Goal: Task Accomplishment & Management: Manage account settings

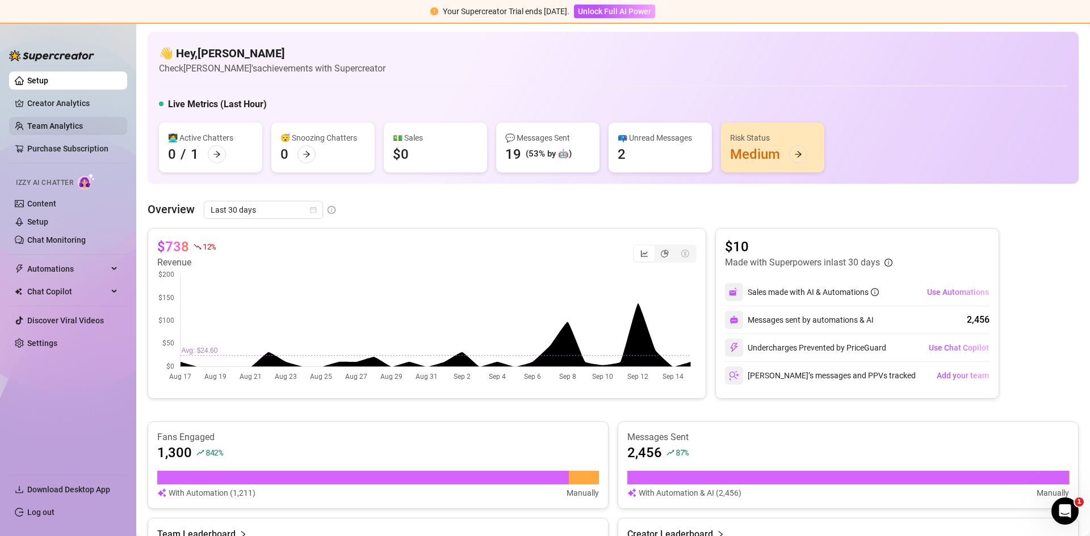
click at [64, 123] on link "Team Analytics" at bounding box center [55, 125] width 56 height 9
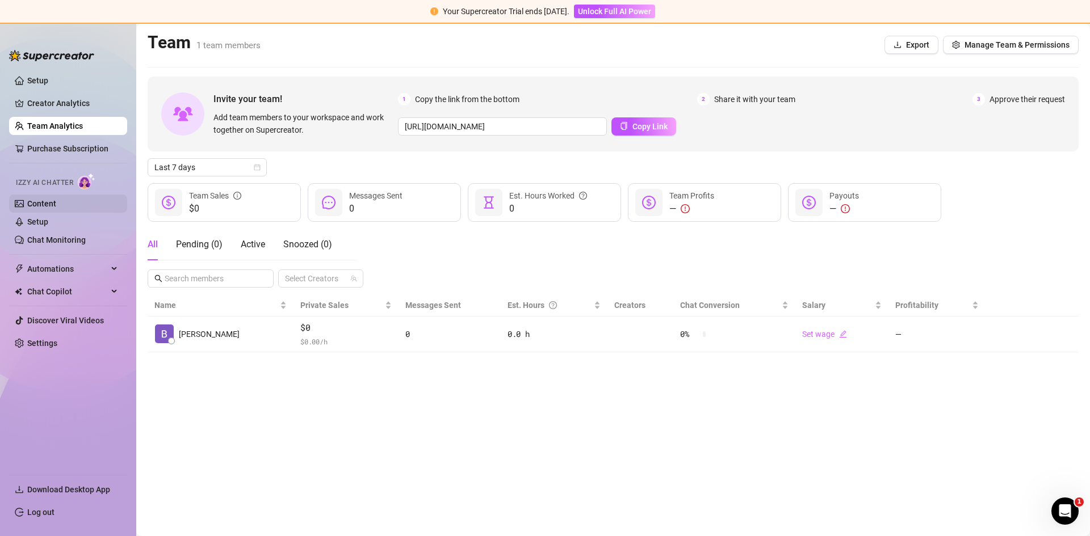
click at [56, 207] on link "Content" at bounding box center [41, 203] width 29 height 9
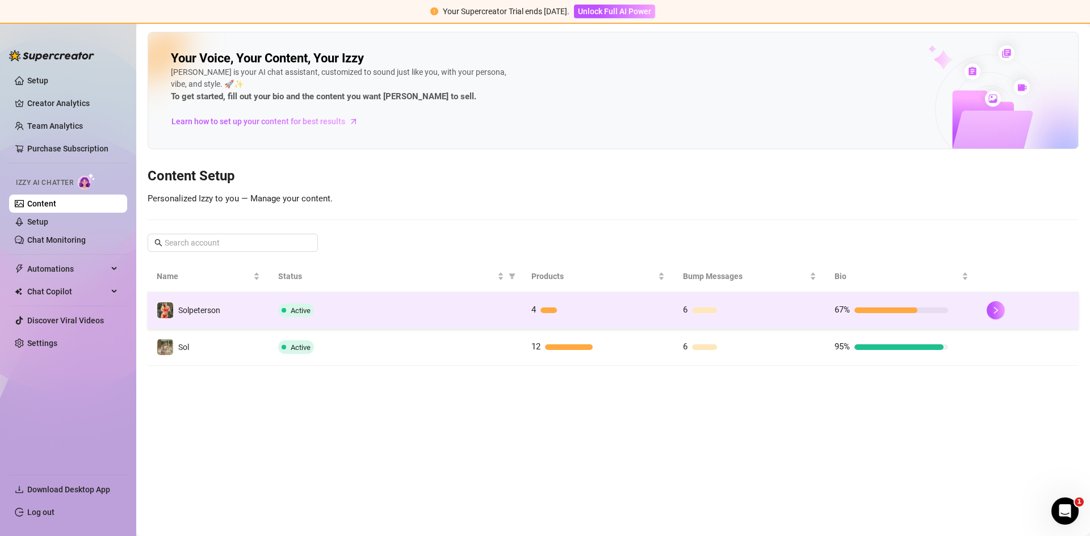
click at [234, 310] on td "Solpeterson" at bounding box center [208, 310] width 121 height 37
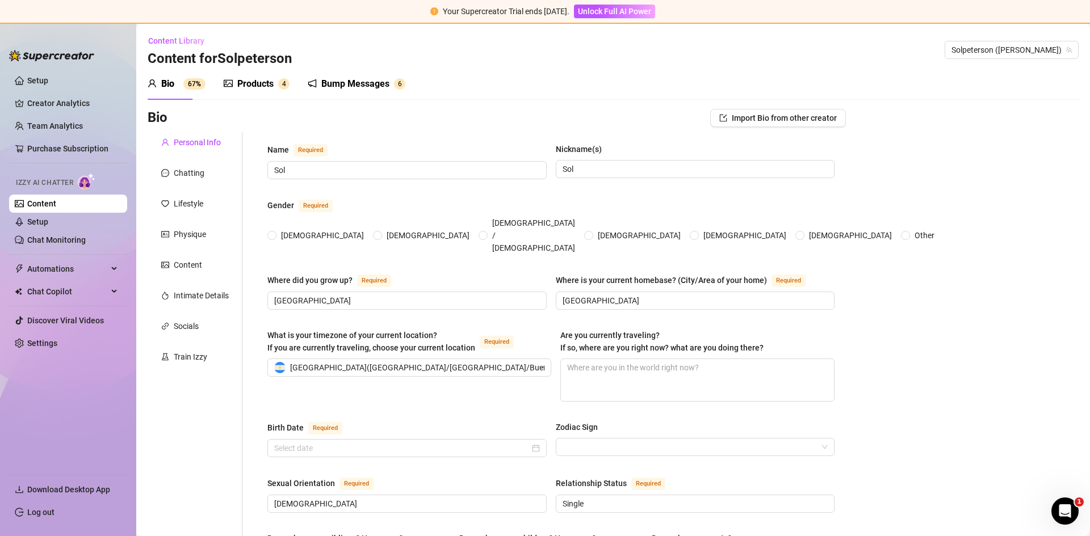
radio input "true"
type input "[DATE]"
click at [373, 89] on div "Bump Messages" at bounding box center [355, 84] width 68 height 14
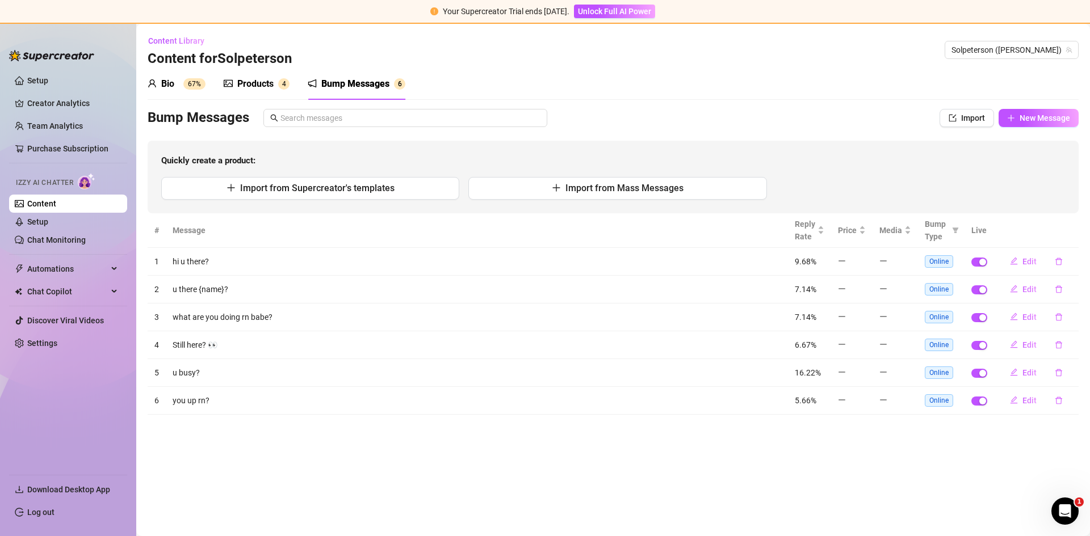
click at [278, 91] on div "Products 4" at bounding box center [257, 84] width 66 height 32
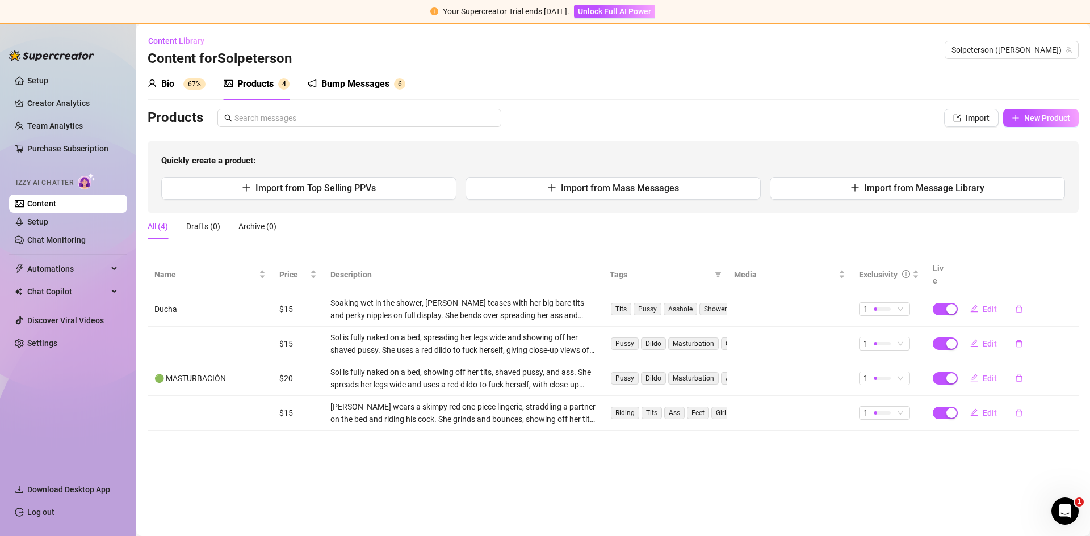
click at [332, 91] on div "Bump Messages 6" at bounding box center [357, 84] width 98 height 32
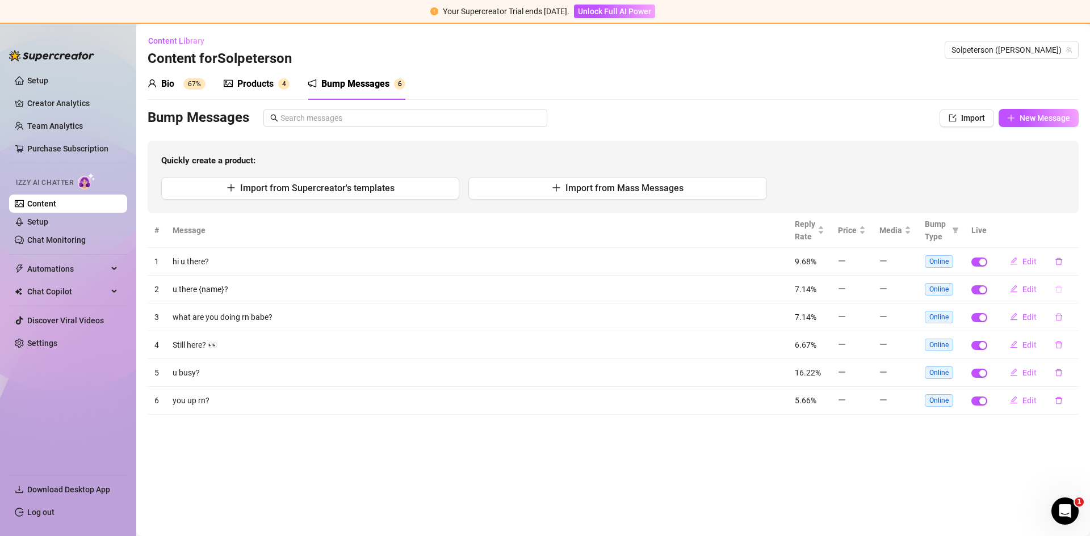
drag, startPoint x: 1032, startPoint y: 263, endPoint x: 1050, endPoint y: 285, distance: 28.6
click at [1049, 287] on tbody "1 hi u there? 9.68% Online Edit 2 u there {name}? 7.14% Online Edit 3 what are …" at bounding box center [613, 331] width 931 height 167
click at [1028, 263] on span "Edit" at bounding box center [1029, 261] width 14 height 9
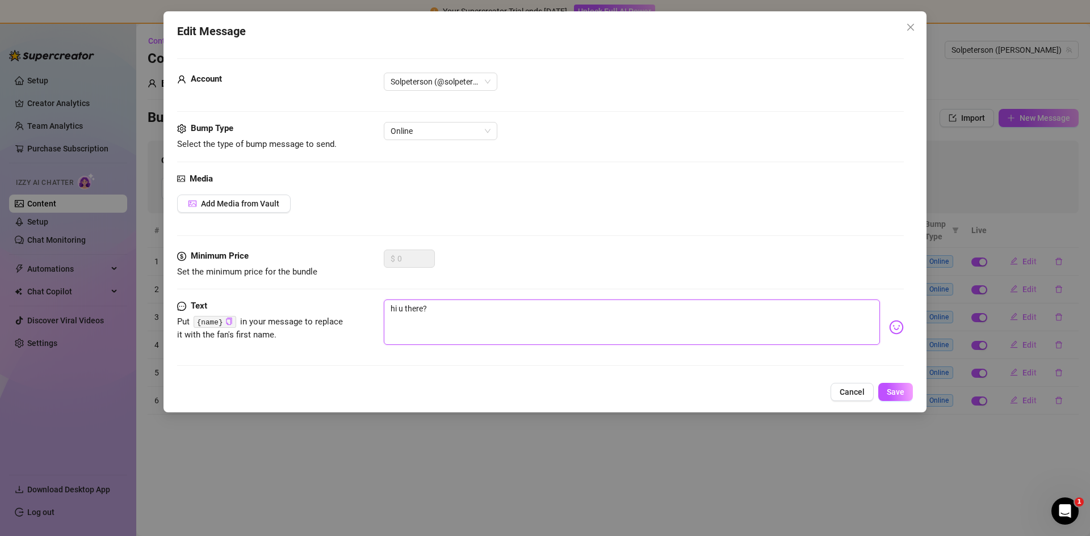
drag, startPoint x: 468, startPoint y: 327, endPoint x: 292, endPoint y: 309, distance: 176.9
click at [278, 319] on div "Text Put {name} in your message to replace it with the fan's first name. hi u t…" at bounding box center [540, 328] width 726 height 56
type textarea "H"
type textarea "He"
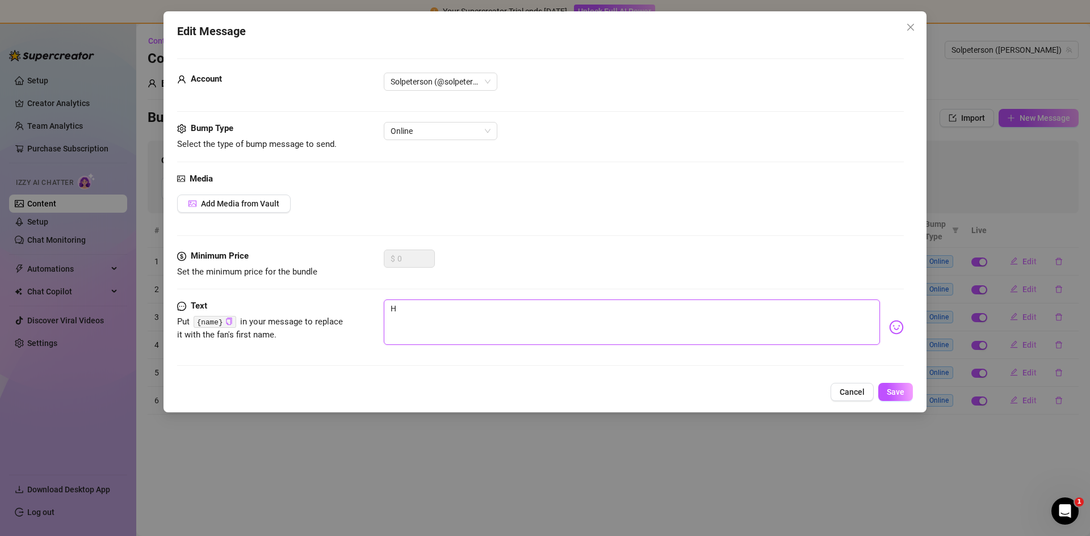
type textarea "He"
type textarea "Hey"
type textarea "Heyy"
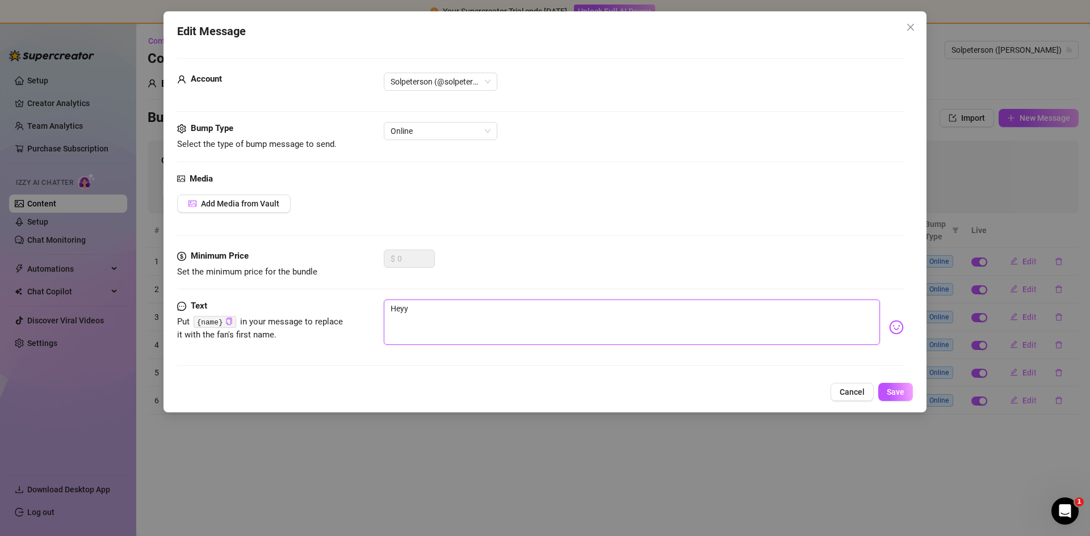
type textarea "Heyyy"
type textarea "Heyy"
click at [885, 389] on button "Save" at bounding box center [895, 392] width 35 height 18
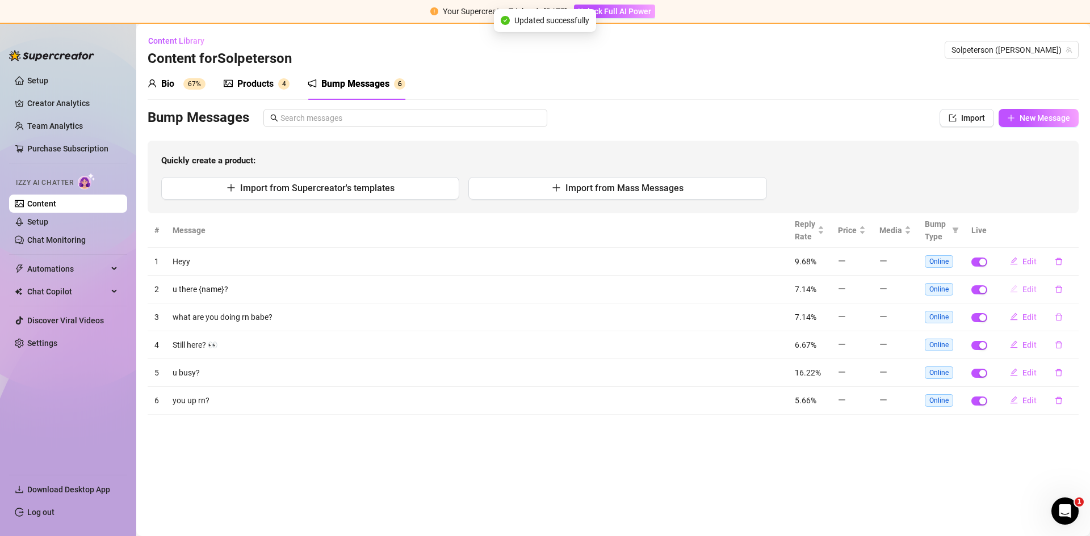
click at [1024, 291] on span "Edit" at bounding box center [1029, 289] width 14 height 9
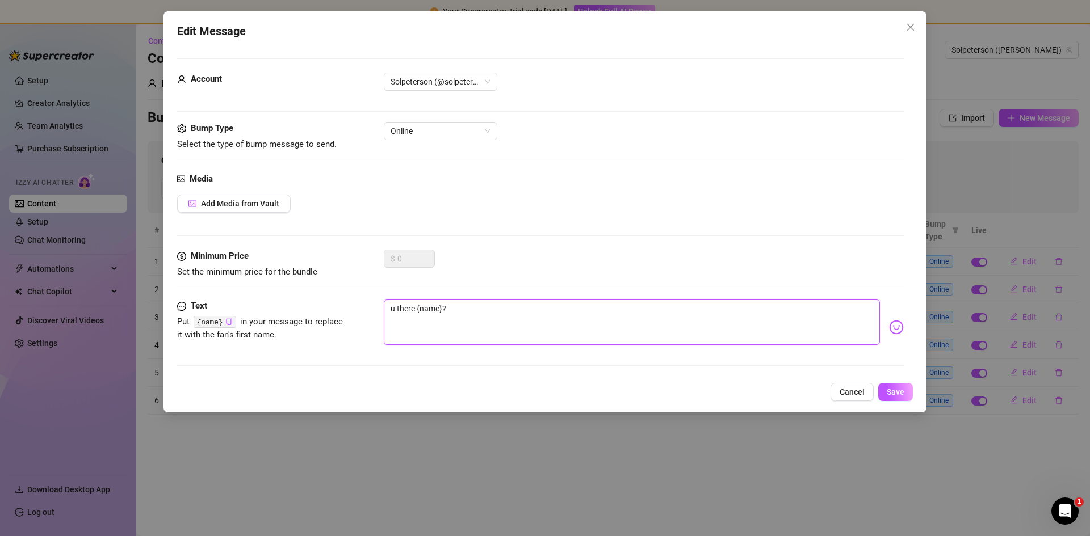
drag, startPoint x: 507, startPoint y: 313, endPoint x: 324, endPoint y: 304, distance: 182.9
click at [324, 304] on div "Text Put {name} in your message to replace it with the fan's first name. u ther…" at bounding box center [540, 328] width 726 height 56
click at [417, 313] on textarea "u there {name}?" at bounding box center [632, 322] width 496 height 45
click at [412, 309] on textarea "u there {name}?" at bounding box center [632, 322] width 496 height 45
click at [416, 309] on textarea "u there {name}?" at bounding box center [632, 322] width 496 height 45
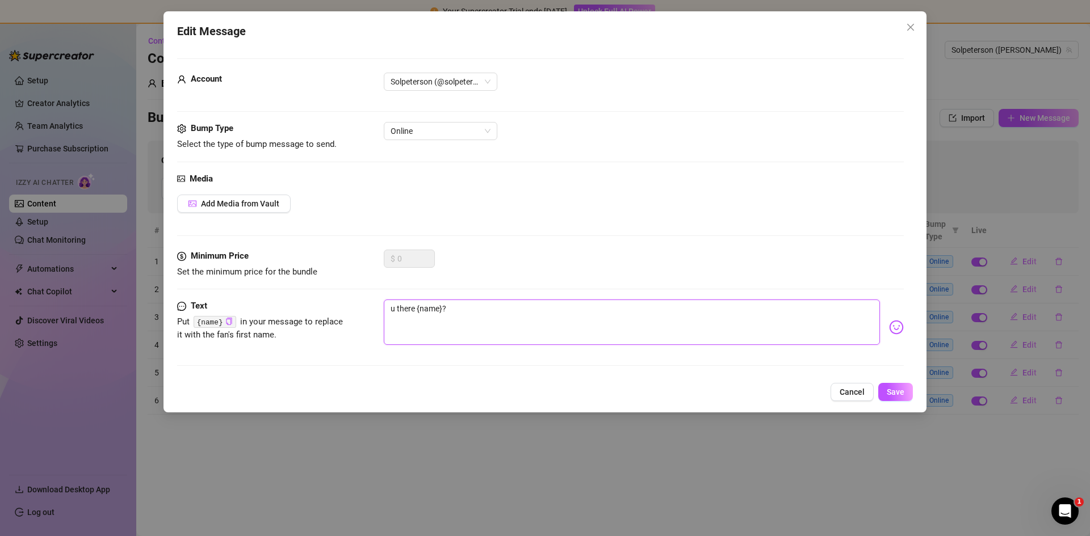
click at [412, 307] on textarea "u there {name}?" at bounding box center [632, 322] width 496 height 45
drag, startPoint x: 415, startPoint y: 307, endPoint x: 350, endPoint y: 297, distance: 65.4
click at [350, 298] on form "Account Solpeterson (@solpetersonok) Bump Type Select the type of bump message …" at bounding box center [540, 217] width 726 height 318
type textarea "E {name}?"
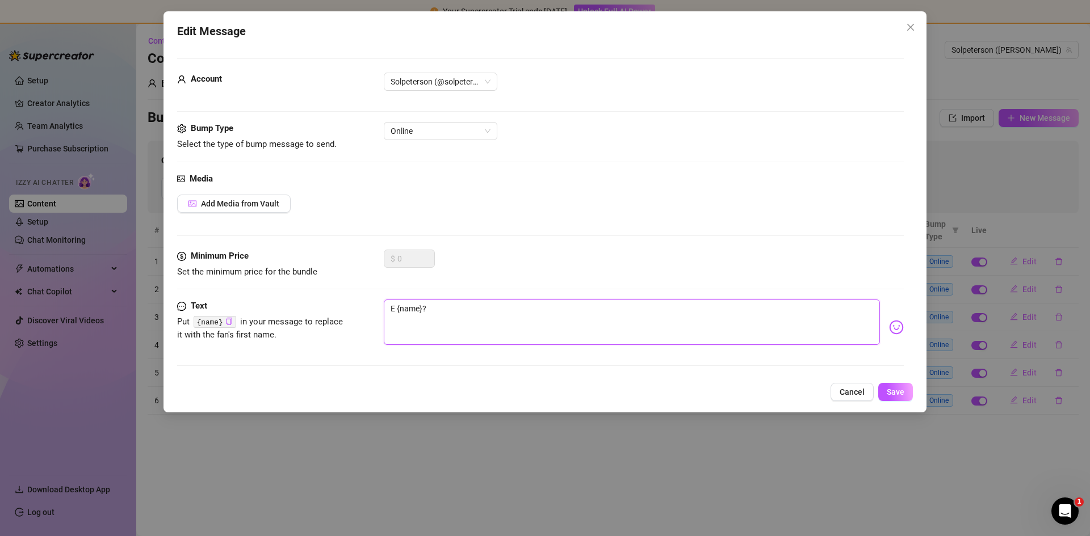
type textarea "Es {name}?"
type textarea "Est {name}?"
type textarea "Esta {name}?"
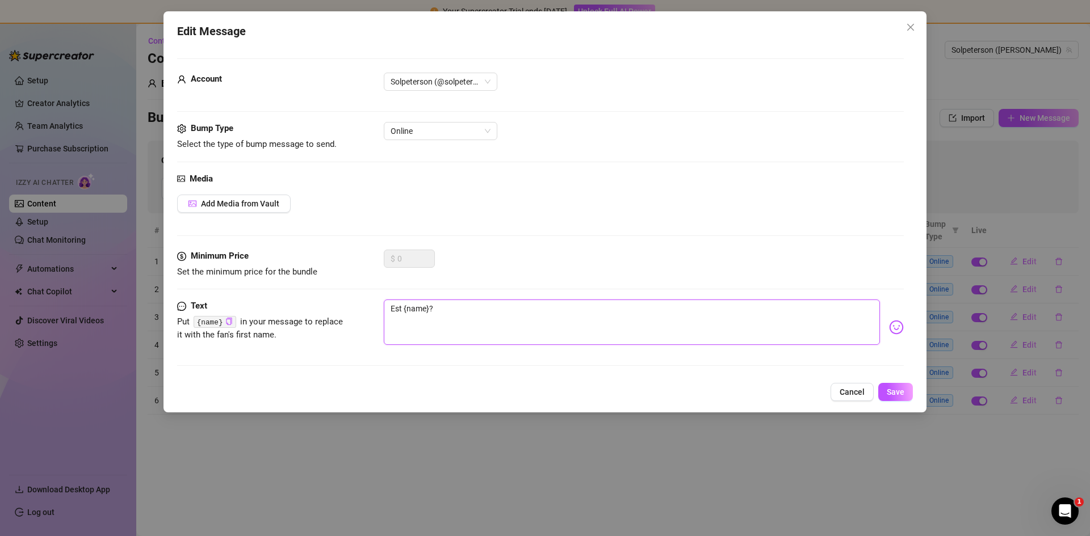
type textarea "Esta {name}?"
type textarea "Estas {name}?"
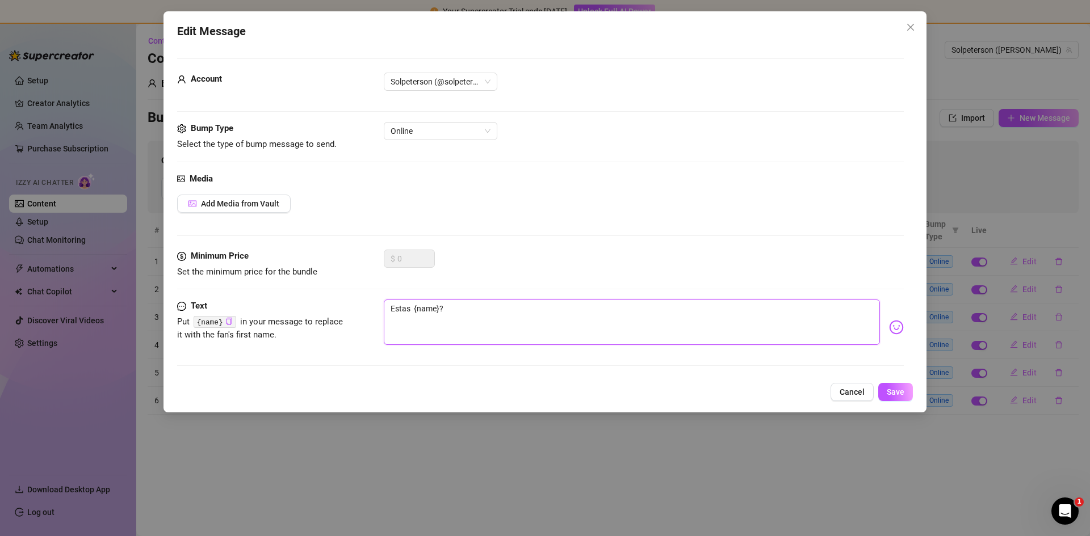
type textarea "Estas a {name}?"
type textarea "Estas ah {name}?"
type textarea "Estas ahi {name}?"
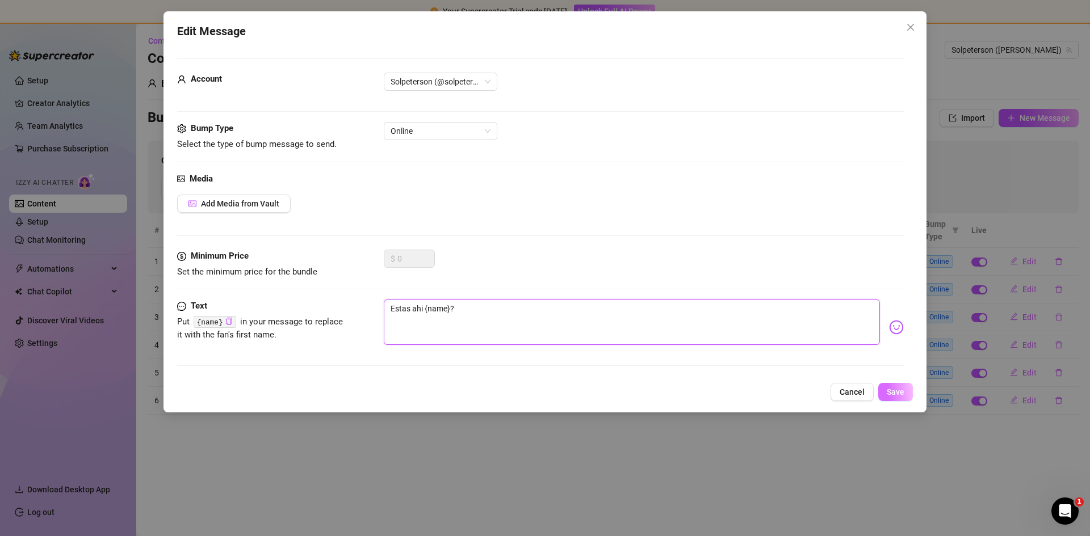
type textarea "Estas ahi {name}?"
click at [898, 390] on span "Save" at bounding box center [895, 392] width 18 height 9
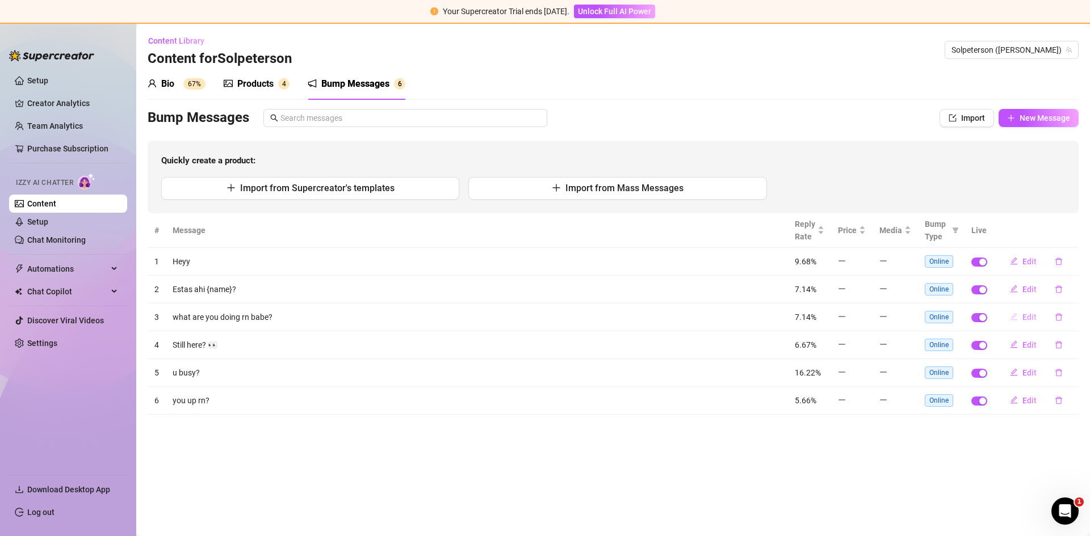
click at [1024, 317] on span "Edit" at bounding box center [1029, 317] width 14 height 9
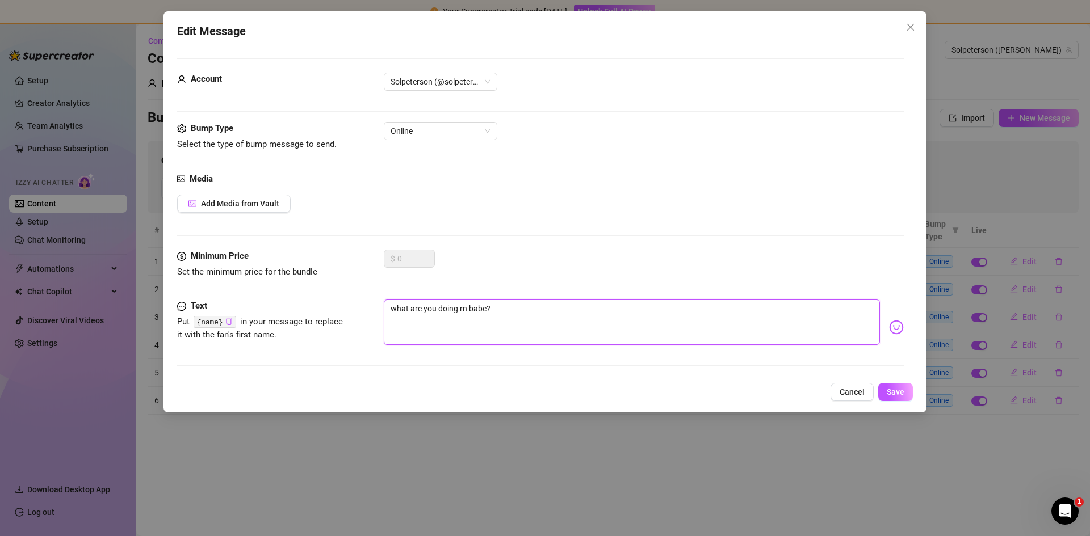
drag, startPoint x: 540, startPoint y: 316, endPoint x: 307, endPoint y: 306, distance: 233.5
click at [323, 313] on div "Text Put {name} in your message to replace it with the fan's first name. what a…" at bounding box center [540, 328] width 726 height 56
type textarea "Q"
type textarea "Qu"
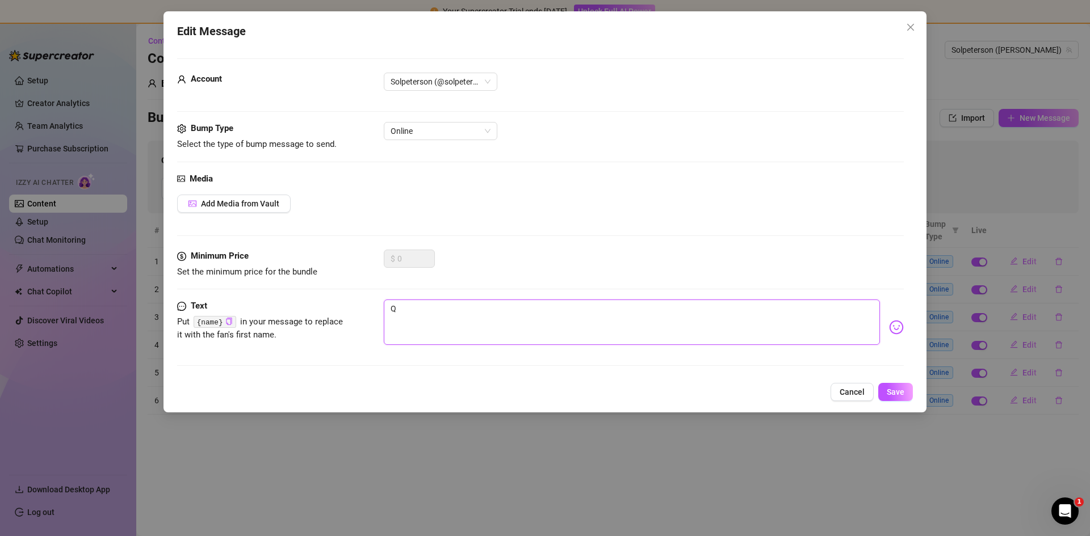
type textarea "Qu"
type textarea "Que"
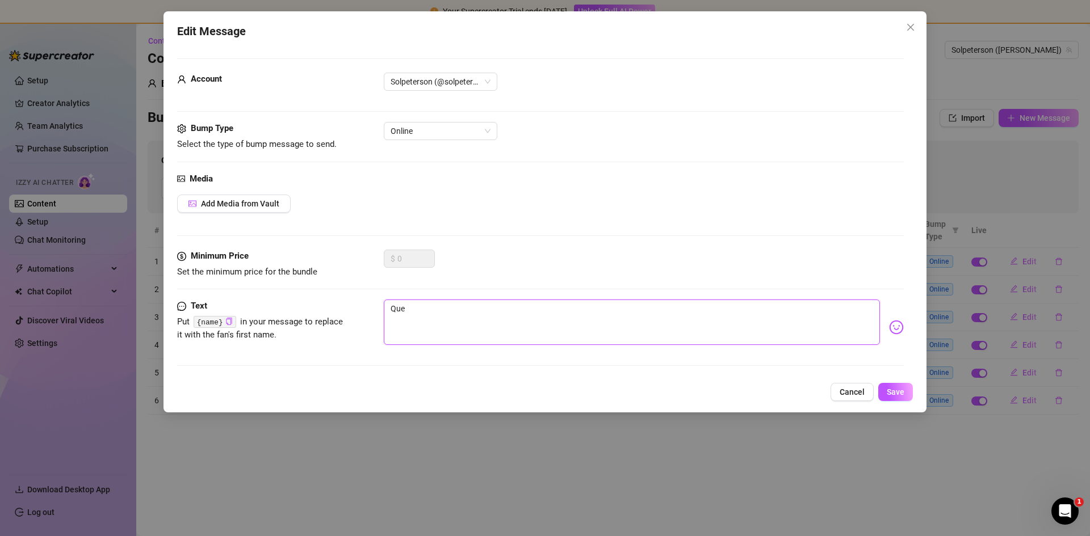
type textarea "Que e"
type textarea "Que es"
type textarea "Que est"
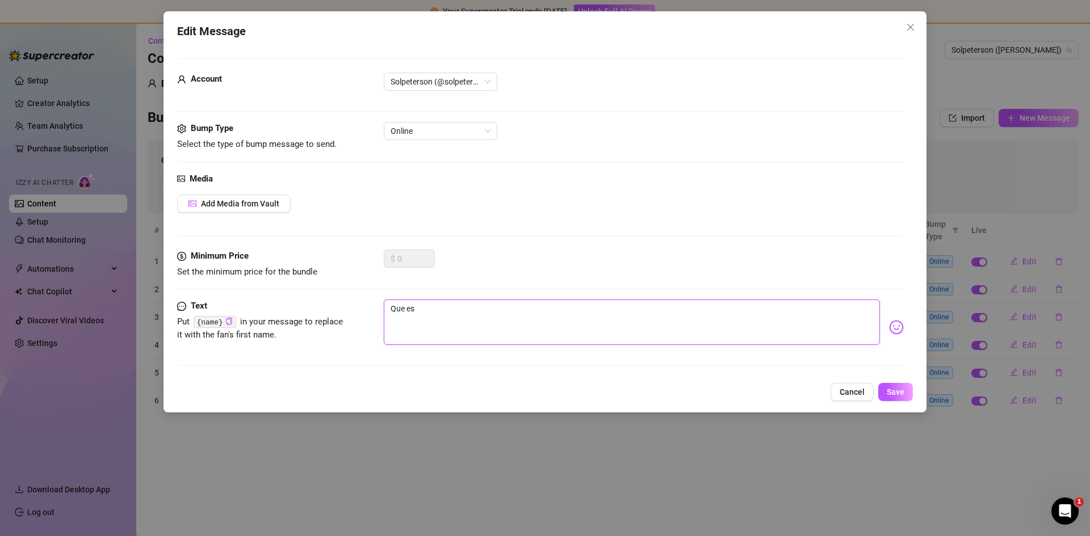
type textarea "Que est"
type textarea "Que esta"
type textarea "Que estab"
type textarea "Que estaba"
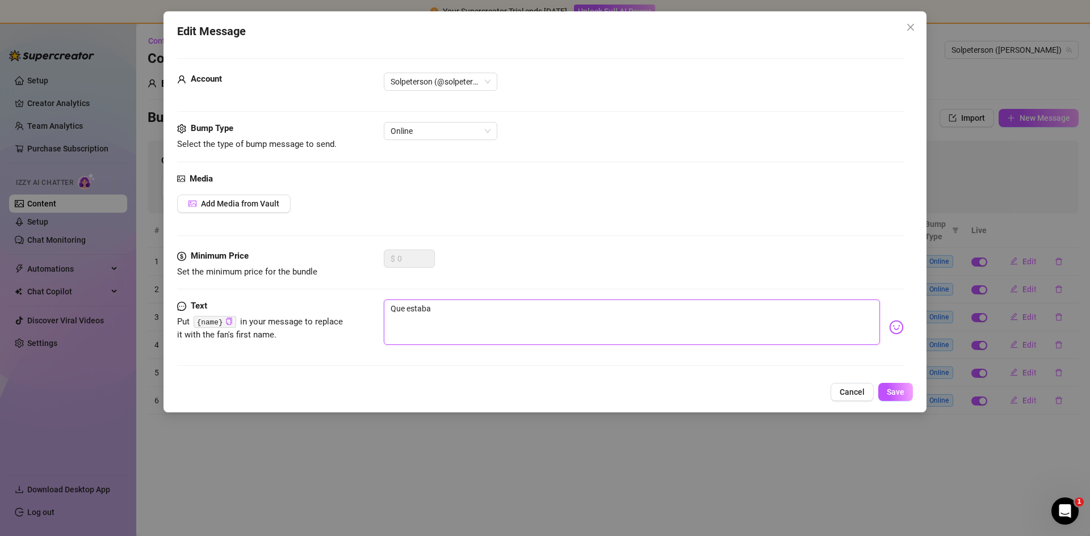
type textarea "Que estabas"
type textarea "Que estabas h"
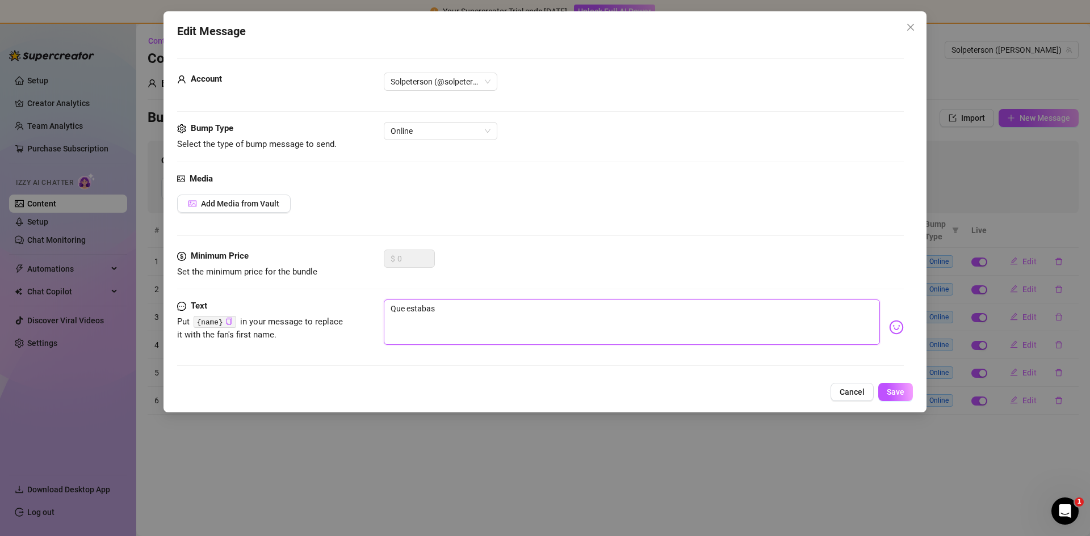
type textarea "Que estabas h"
type textarea "Que estabas ha"
type textarea "Que estabas hac"
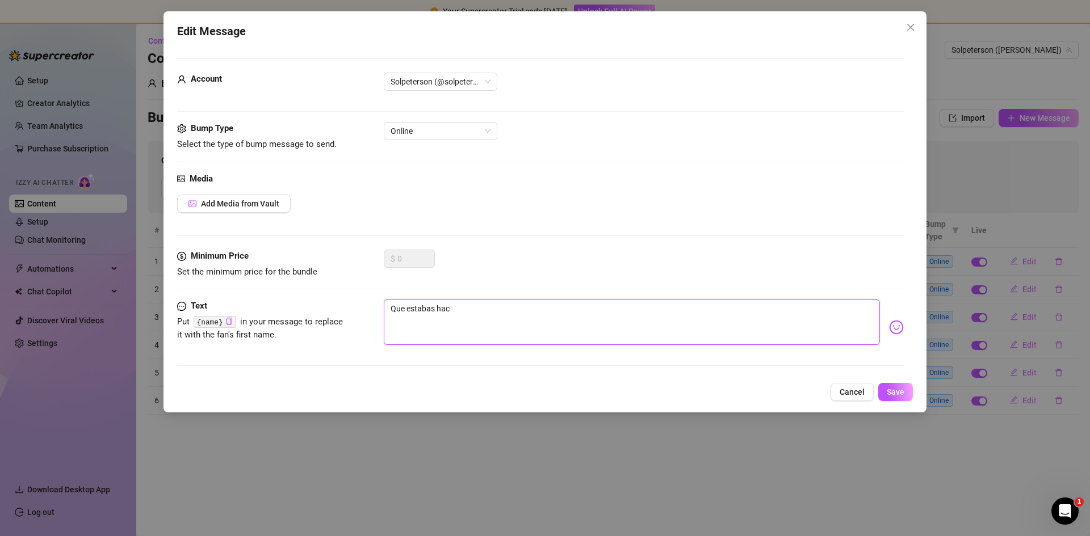
type textarea "Que estabas haci"
type textarea "Que estabas hacin"
type textarea "Que estabas hacine"
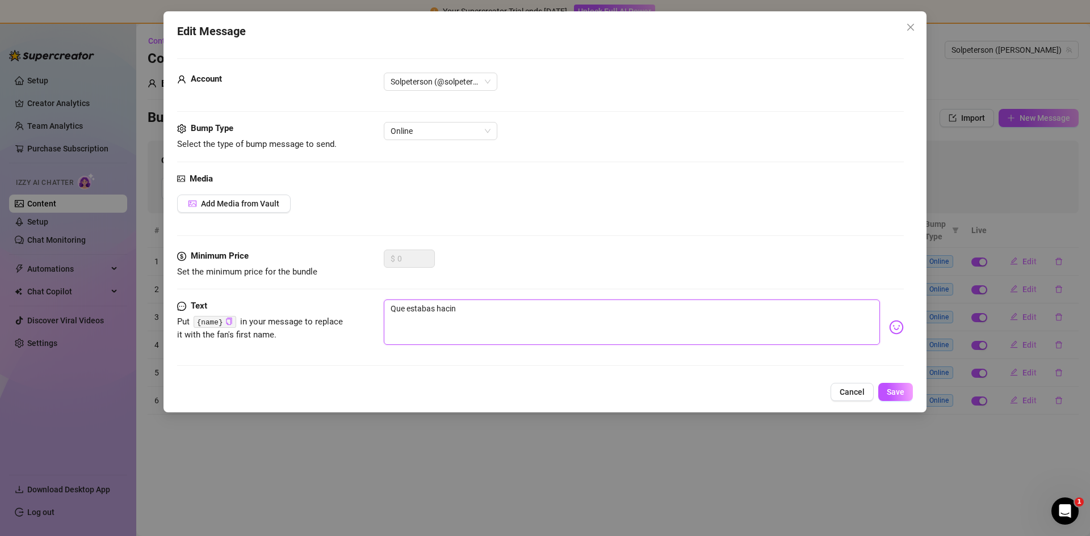
type textarea "Que estabas hacine"
type textarea "Que estabas hacin"
type textarea "Que estabas haci"
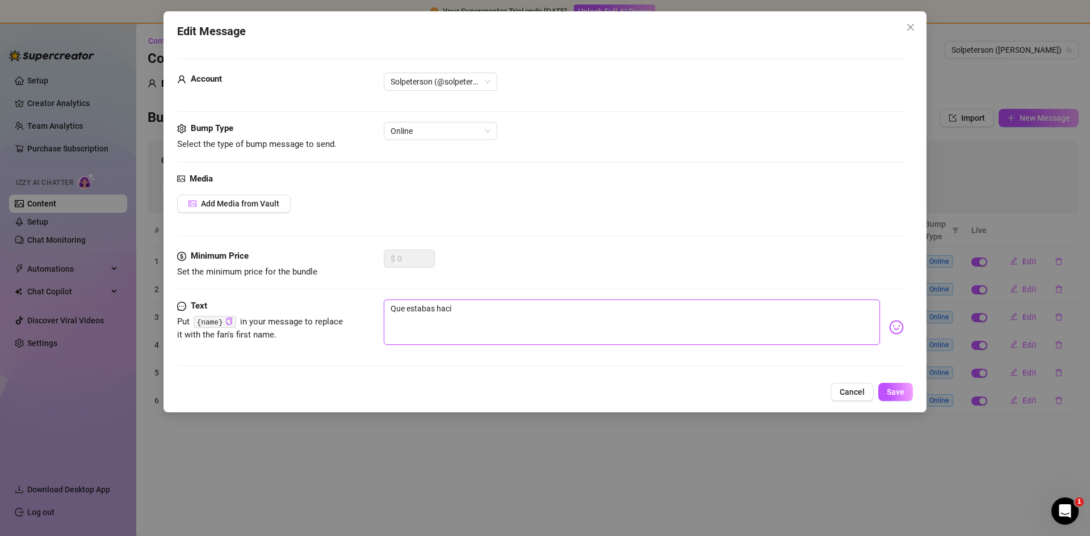
type textarea "Que estabas hacie"
type textarea "Que estabas hacien"
type textarea "Que estabas haciend"
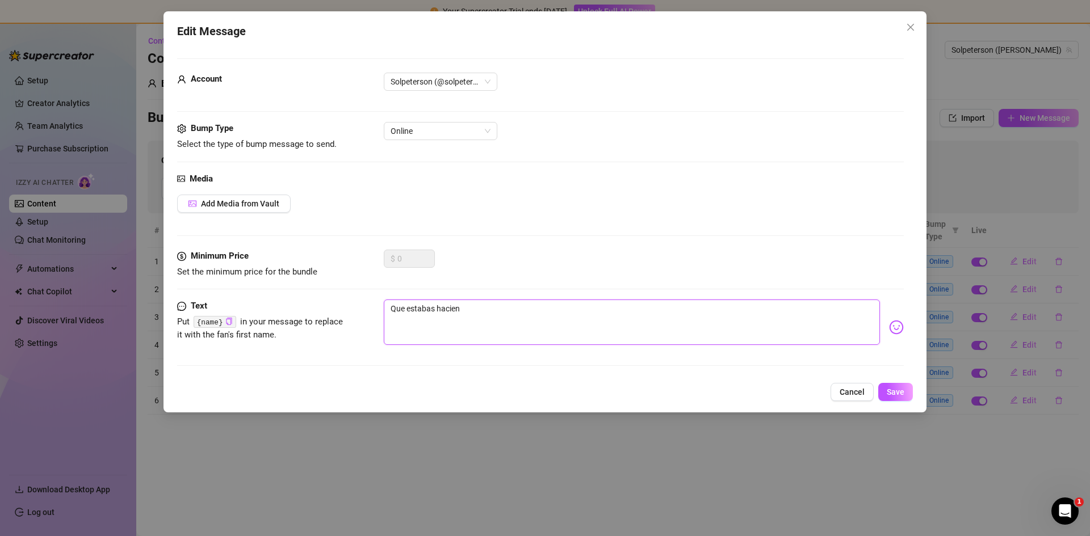
type textarea "Que estabas haciend"
type textarea "Que estabas haciendo"
type textarea "Que estabas haciendo?"
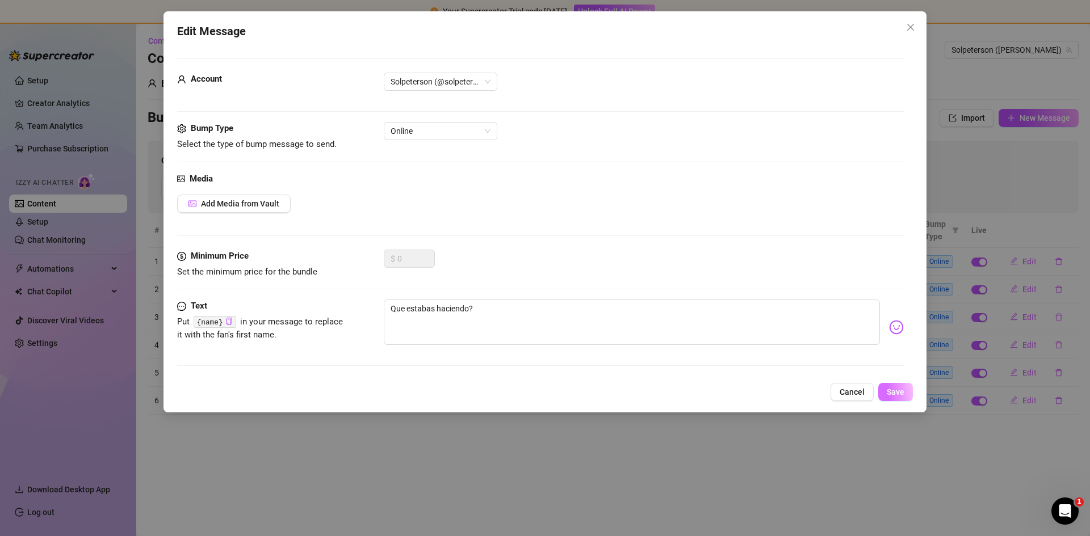
click at [900, 390] on span "Save" at bounding box center [895, 392] width 18 height 9
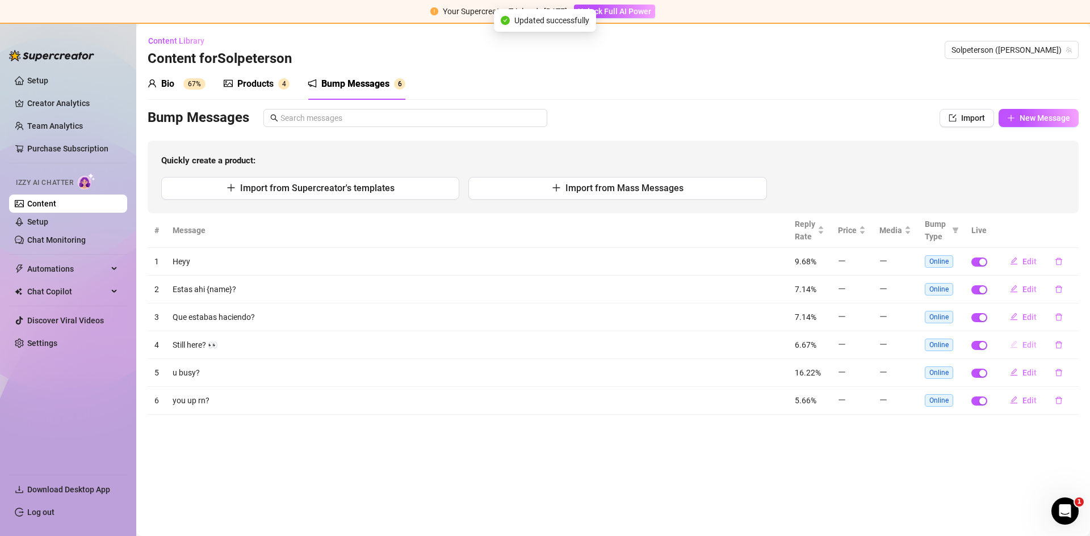
click at [1027, 347] on span "Edit" at bounding box center [1029, 344] width 14 height 9
type textarea "Still here? 👀"
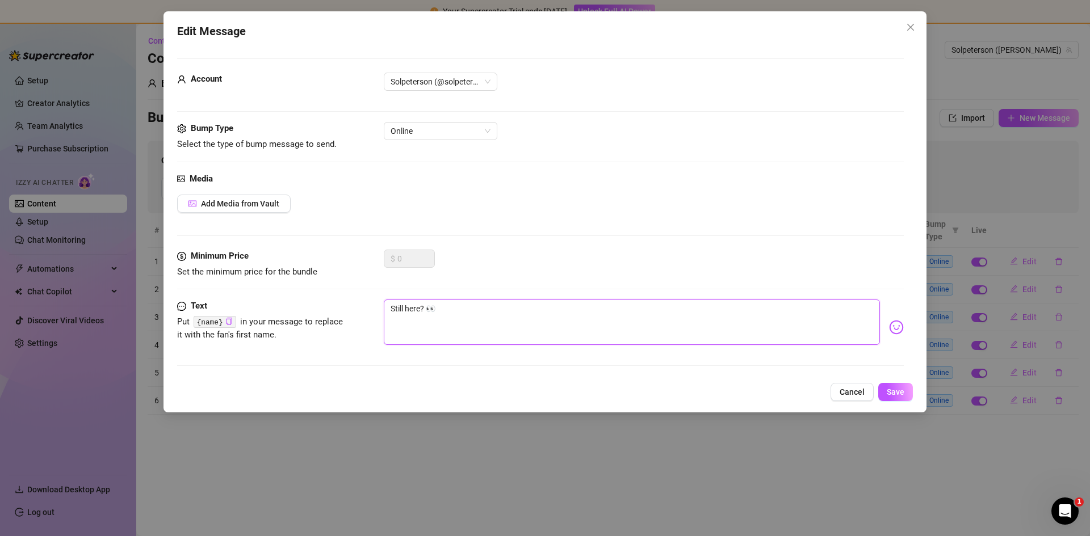
drag, startPoint x: 473, startPoint y: 314, endPoint x: 271, endPoint y: 316, distance: 201.5
click at [278, 316] on div "Text Put {name} in your message to replace it with the fan's first name. Still …" at bounding box center [540, 328] width 726 height 56
click at [490, 320] on textarea "Still here? 👀" at bounding box center [632, 322] width 496 height 45
drag, startPoint x: 421, startPoint y: 330, endPoint x: 217, endPoint y: 343, distance: 204.2
click at [238, 339] on div "Text Put {name} in your message to replace it with the fan's first name. Still …" at bounding box center [540, 328] width 726 height 56
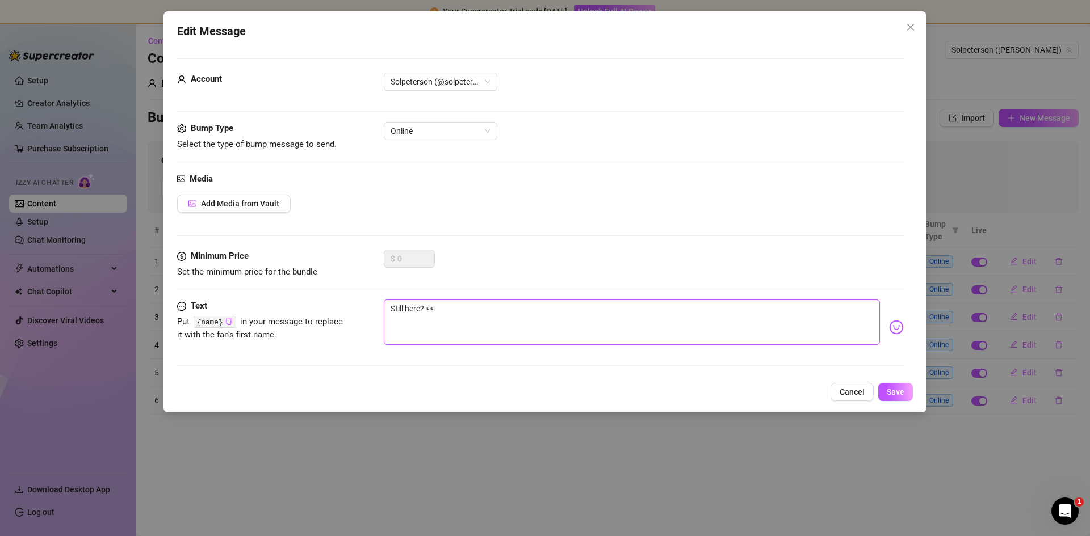
click at [477, 321] on textarea "Still here? 👀" at bounding box center [632, 322] width 496 height 45
drag, startPoint x: 466, startPoint y: 315, endPoint x: 285, endPoint y: 310, distance: 181.1
click at [288, 310] on div "Text Put {name} in your message to replace it with the fan's first name. Still …" at bounding box center [540, 328] width 726 height 56
click at [459, 305] on textarea "Still here? 👀" at bounding box center [632, 322] width 496 height 45
click at [484, 325] on textarea "Still here? 👀" at bounding box center [632, 322] width 496 height 45
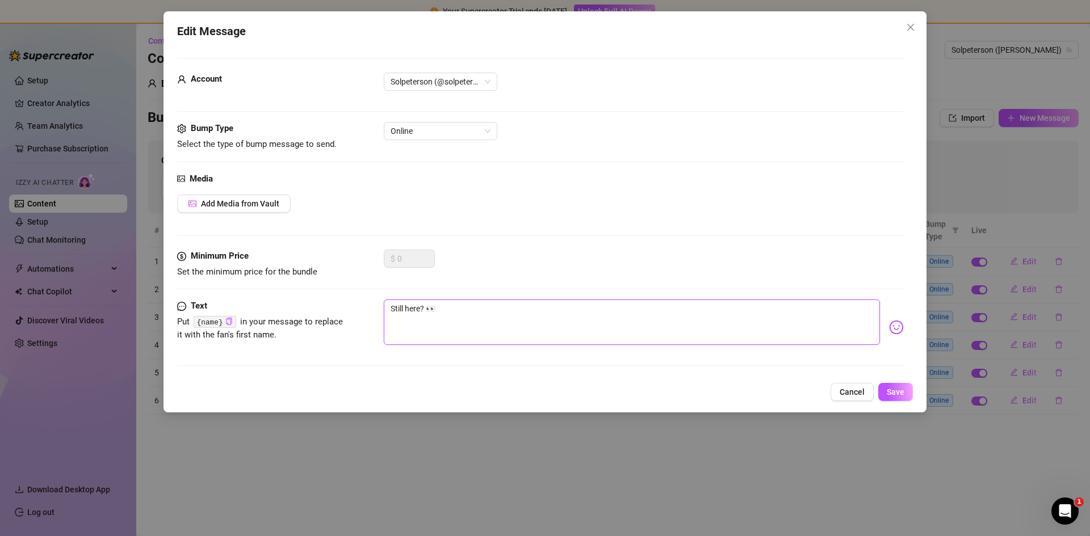
drag, startPoint x: 343, startPoint y: 310, endPoint x: 270, endPoint y: 309, distance: 73.2
click at [274, 310] on div "Text Put {name} in your message to replace it with the fan's first name. Still …" at bounding box center [540, 328] width 726 height 56
type textarea "S"
type textarea "Se"
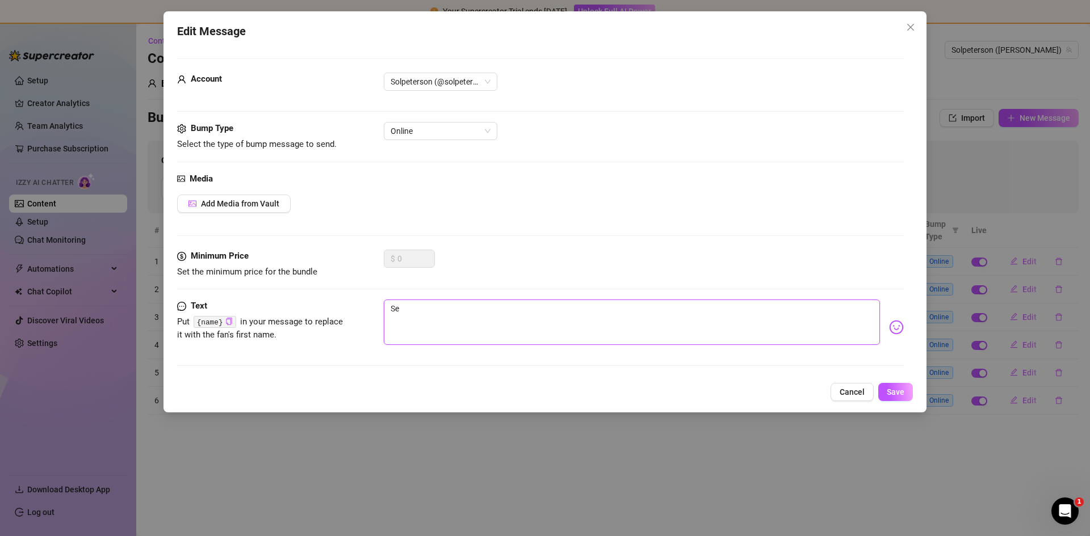
type textarea "Seg"
type textarea "Segu"
type textarea "Segui"
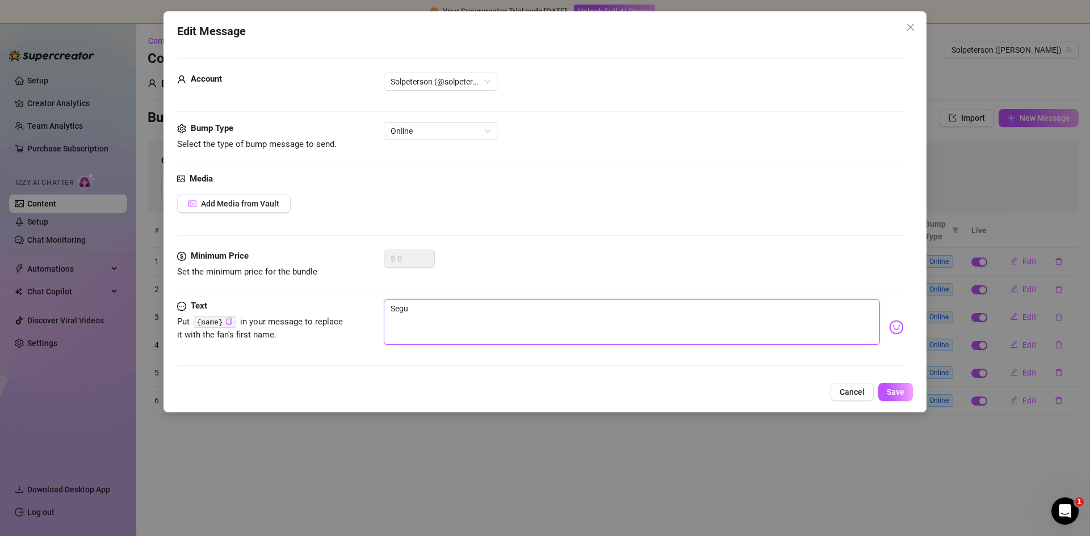
type textarea "Segui"
type textarea "Seguis"
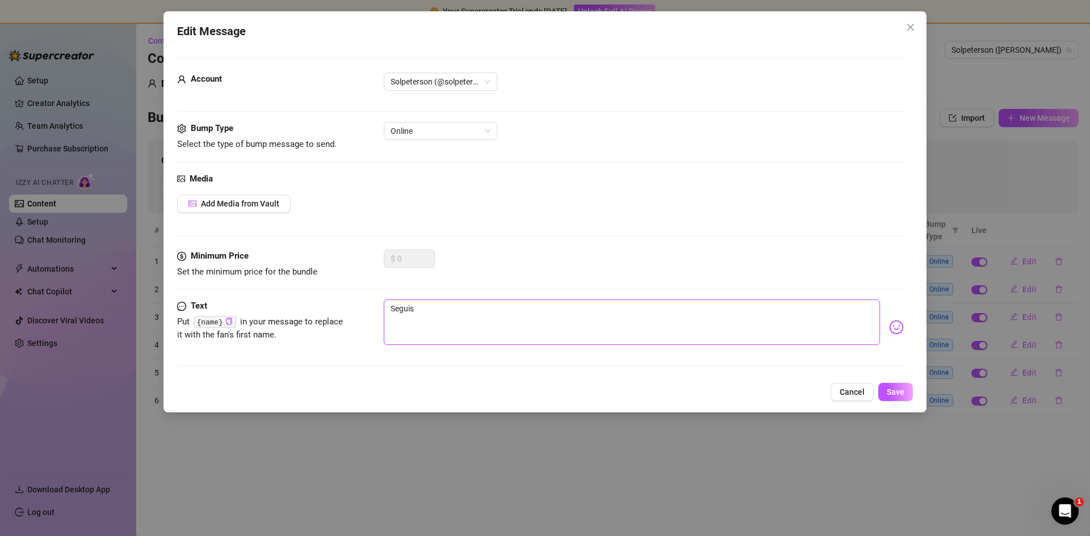
type textarea "Seguis a"
type textarea "Seguis ah"
type textarea "Seguis ahi"
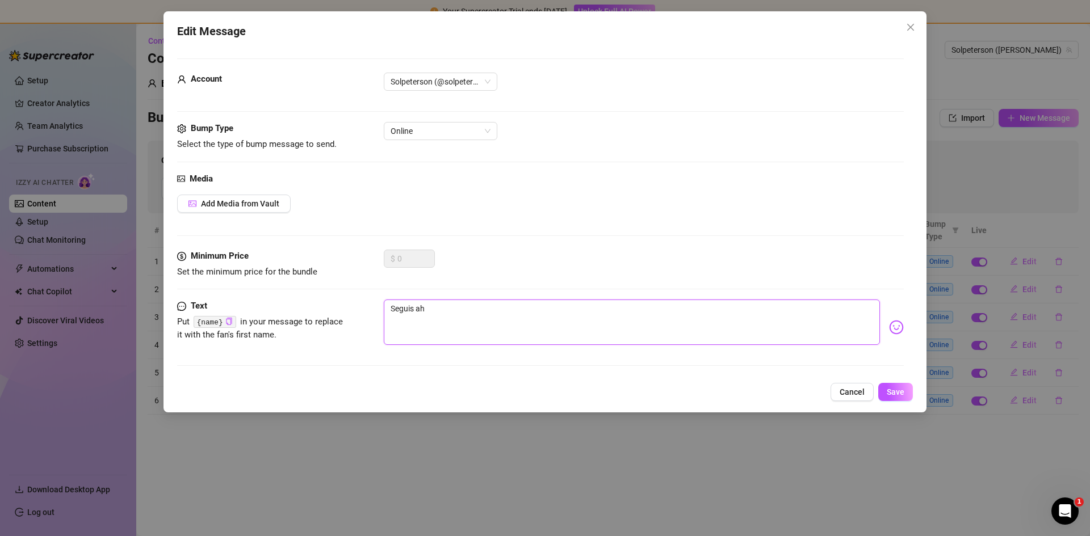
type textarea "Seguis ahi"
type textarea "Seguis ahi?"
click at [408, 306] on textarea "Seguis ahi?" at bounding box center [632, 322] width 496 height 45
type textarea "Seguís ahi?"
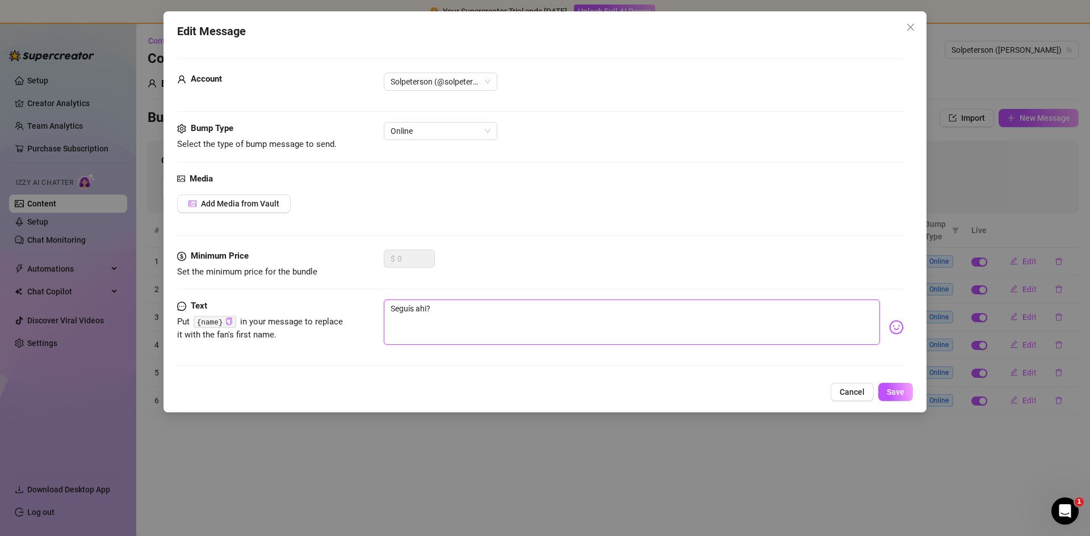
click at [554, 314] on textarea "Seguís ahi?" at bounding box center [632, 322] width 496 height 45
type textarea "Seguís ahi?"
click at [910, 393] on button "Save" at bounding box center [895, 392] width 35 height 18
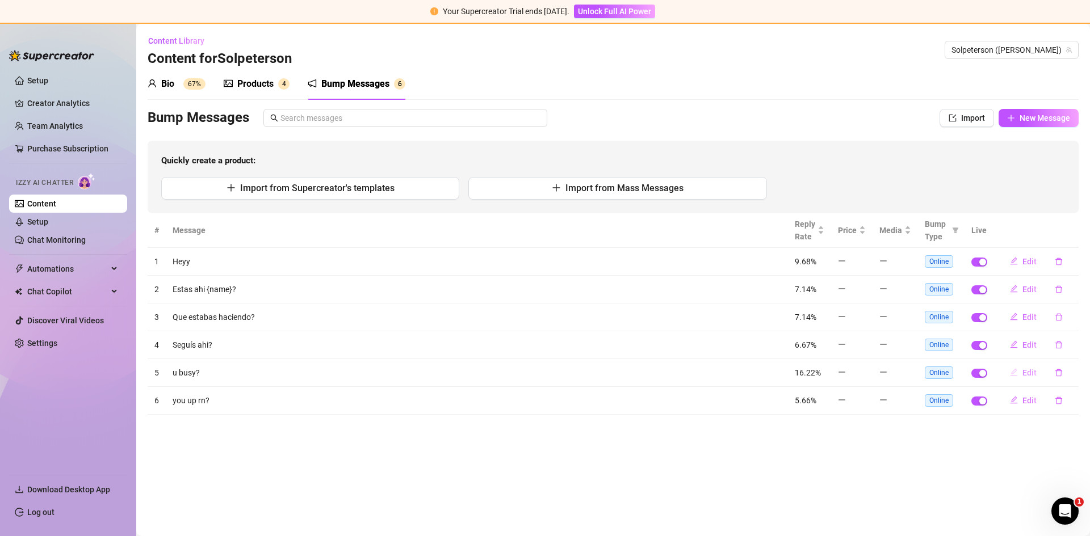
click at [1024, 372] on span "Edit" at bounding box center [1029, 372] width 14 height 9
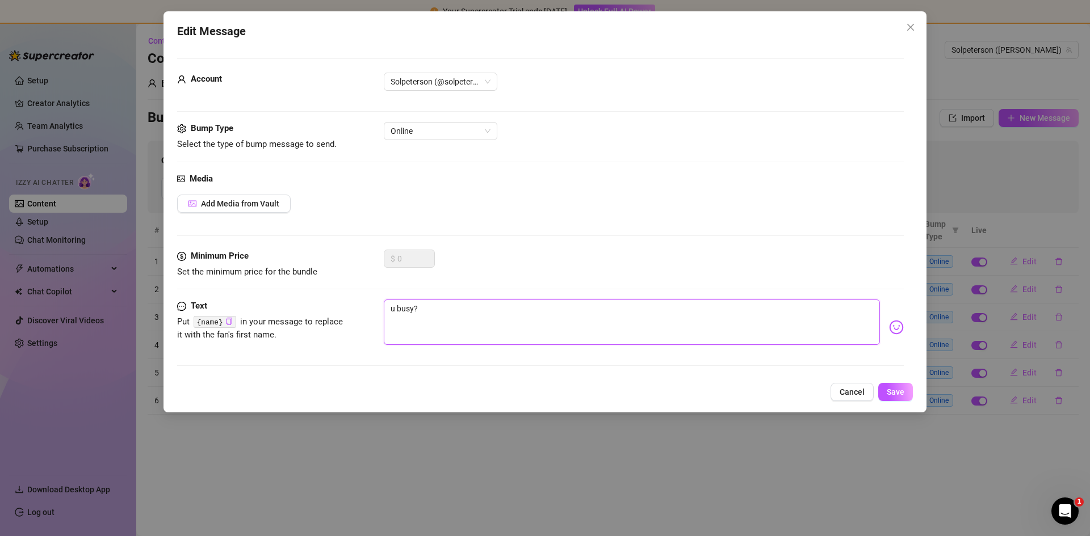
drag, startPoint x: 459, startPoint y: 320, endPoint x: 328, endPoint y: 291, distance: 134.4
click at [333, 291] on form "Account Solpeterson (@solpetersonok) Bump Type Select the type of bump message …" at bounding box center [540, 217] width 726 height 318
type textarea "O"
type textarea "Oc"
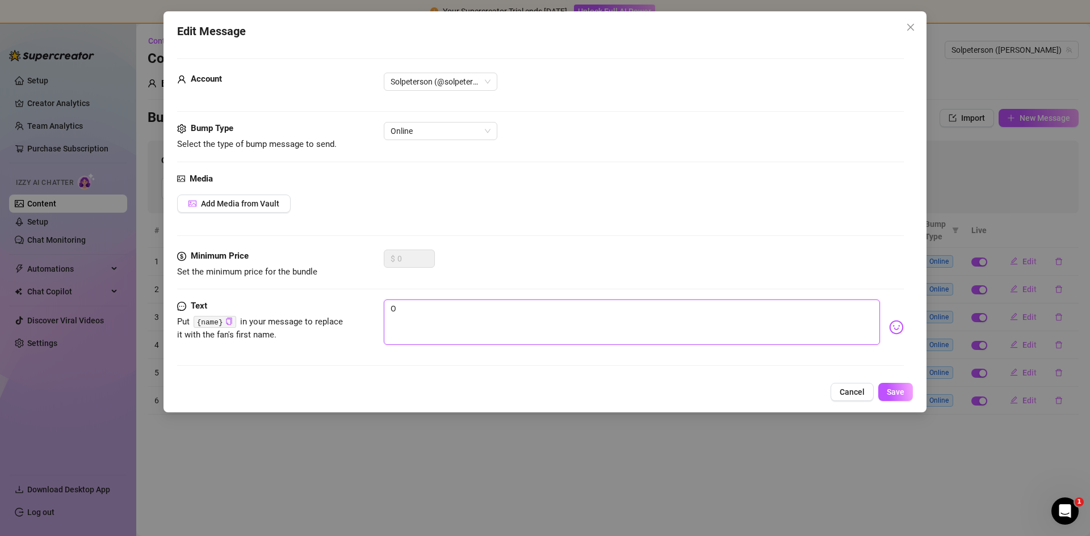
type textarea "Oc"
type textarea "Ocu"
type textarea "Ocup"
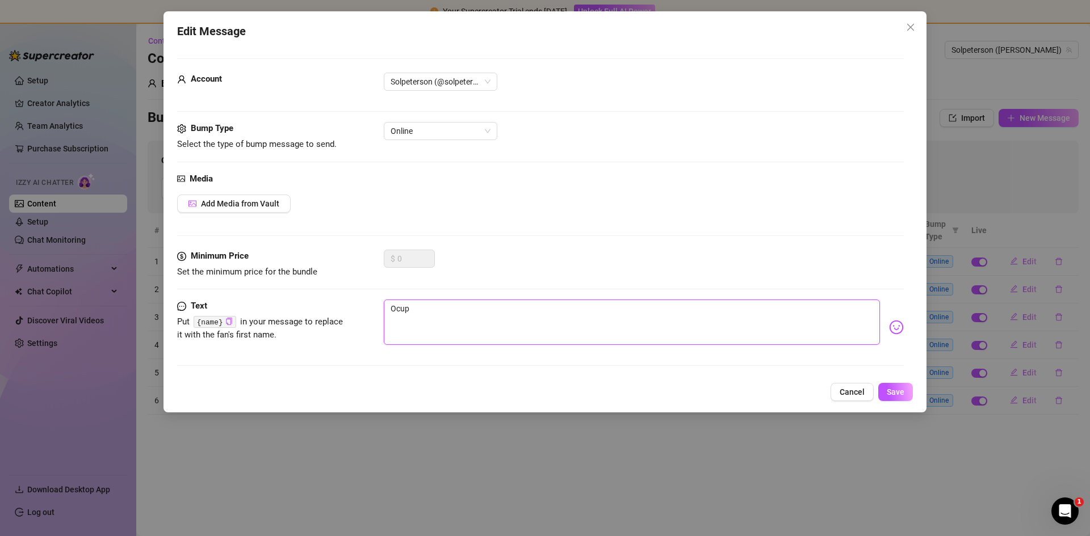
type textarea "Ocupa"
type textarea "Ocupad"
type textarea "Ocupado"
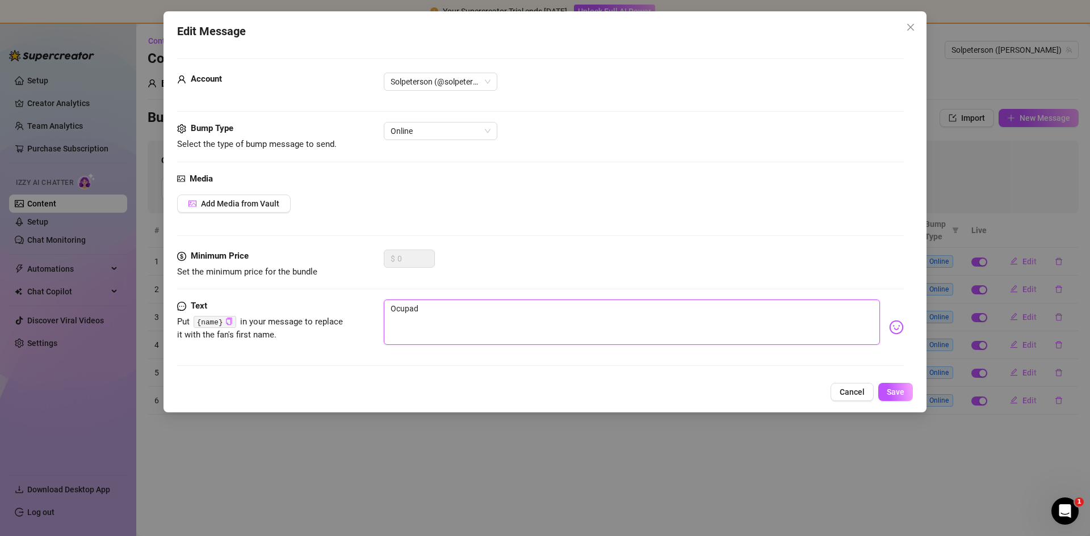
type textarea "Ocupado"
type textarea "Ocupado?"
click at [899, 392] on span "Save" at bounding box center [895, 392] width 18 height 9
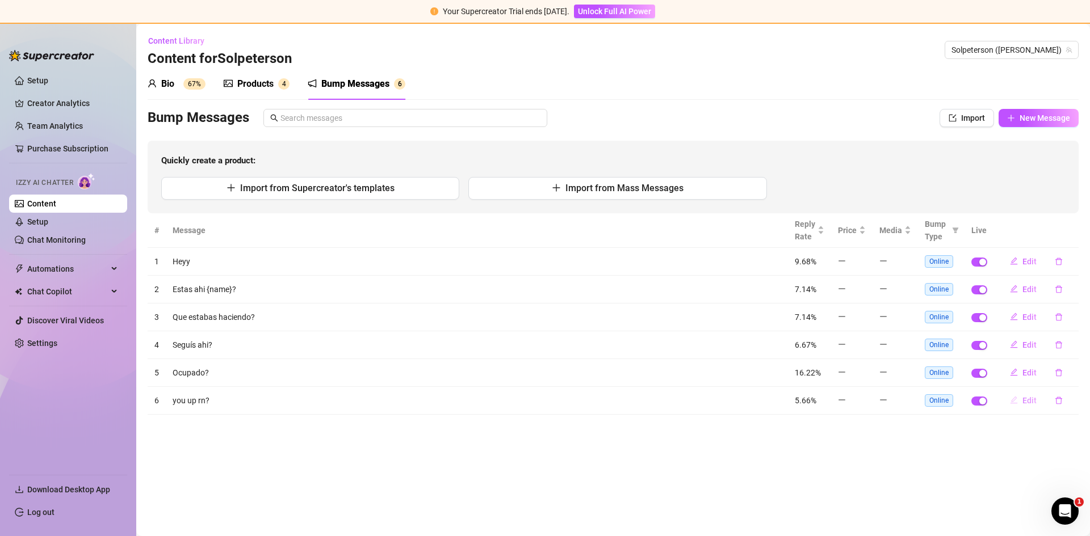
click at [1025, 404] on span "Edit" at bounding box center [1029, 400] width 14 height 9
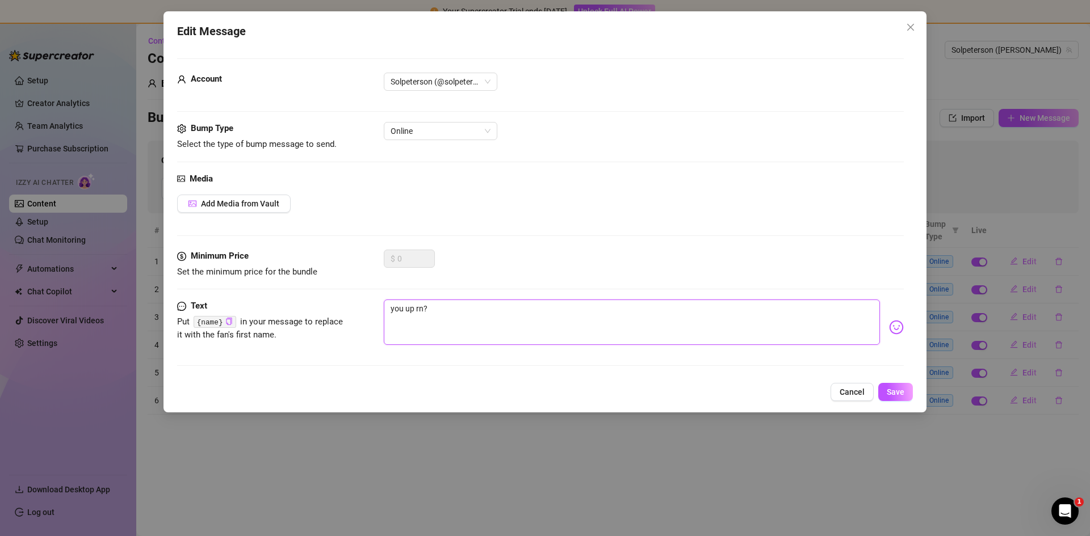
drag, startPoint x: 511, startPoint y: 323, endPoint x: 234, endPoint y: 295, distance: 278.9
click at [260, 297] on form "Account Solpeterson (@solpetersonok) Bump Type Select the type of bump message …" at bounding box center [540, 217] width 726 height 318
type textarea "H"
type textarea "Ho"
type textarea "Hol"
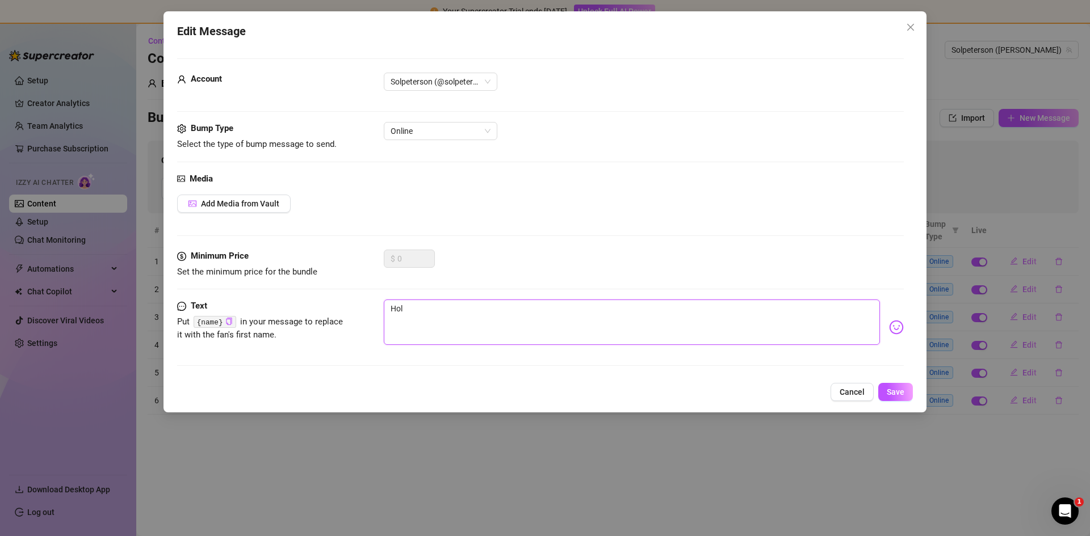
type textarea "Hola"
type textarea "Holaa"
click at [898, 392] on span "Save" at bounding box center [895, 392] width 18 height 9
